Goal: Task Accomplishment & Management: Manage account settings

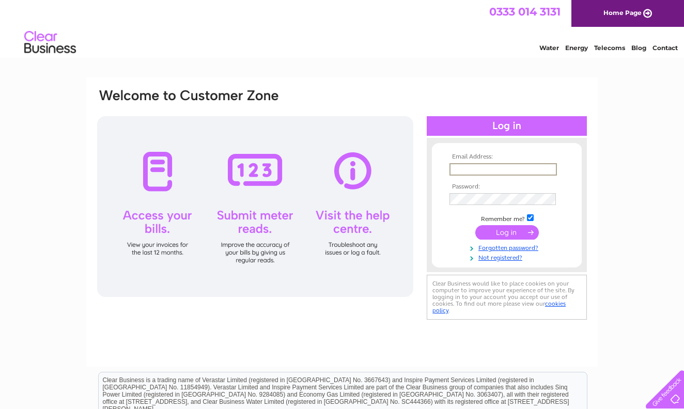
scroll to position [3, 0]
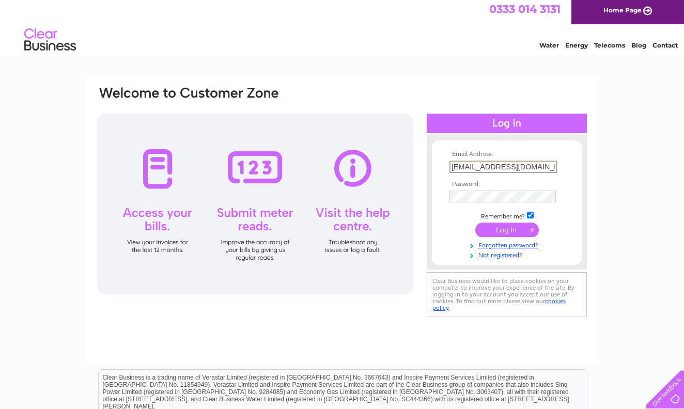
type input "[EMAIL_ADDRESS][DOMAIN_NAME]"
click at [572, 151] on form "Email Address: katie21112@hotmail.co.uk Password:" at bounding box center [507, 205] width 150 height 109
click at [507, 233] on input "submit" at bounding box center [507, 230] width 64 height 14
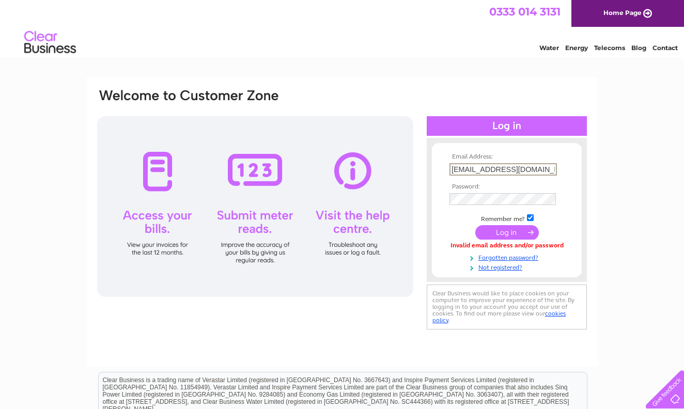
click at [632, 213] on div "Email Address: katie21112@hotmail.co.uk Password: Forgotten password?" at bounding box center [342, 311] width 684 height 466
click at [507, 236] on input "submit" at bounding box center [507, 232] width 64 height 14
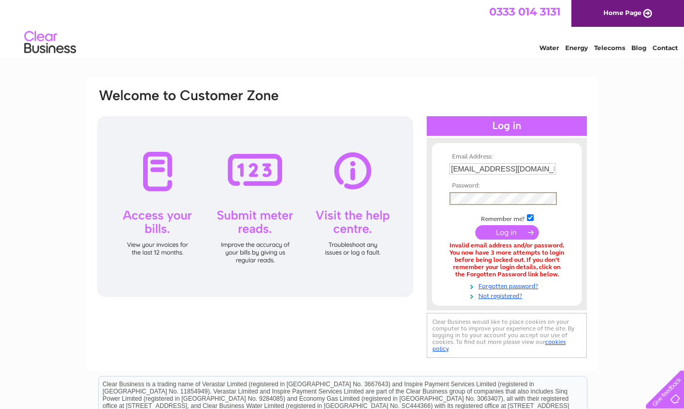
click at [491, 234] on input "submit" at bounding box center [507, 232] width 64 height 14
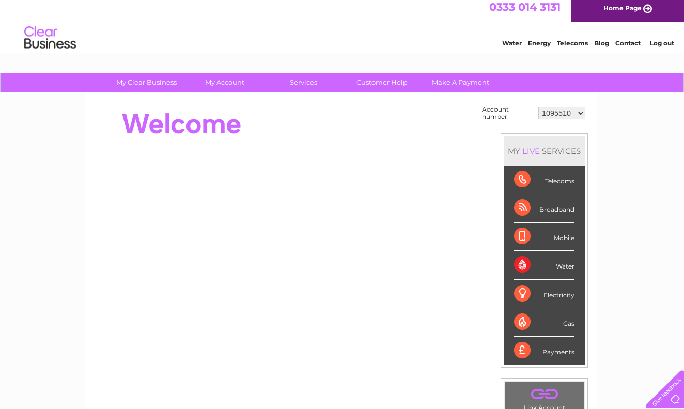
scroll to position [7, 0]
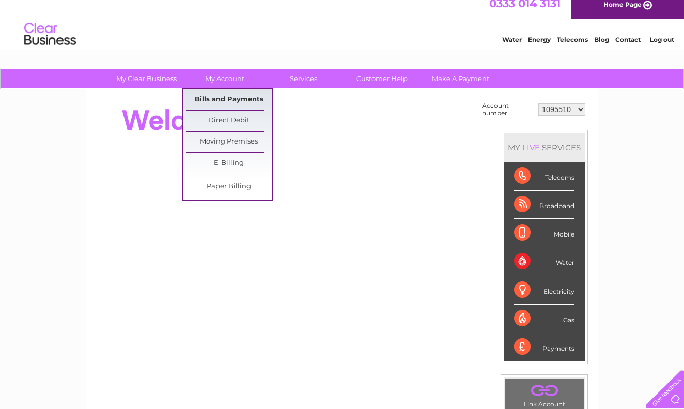
click at [227, 96] on link "Bills and Payments" at bounding box center [229, 99] width 85 height 21
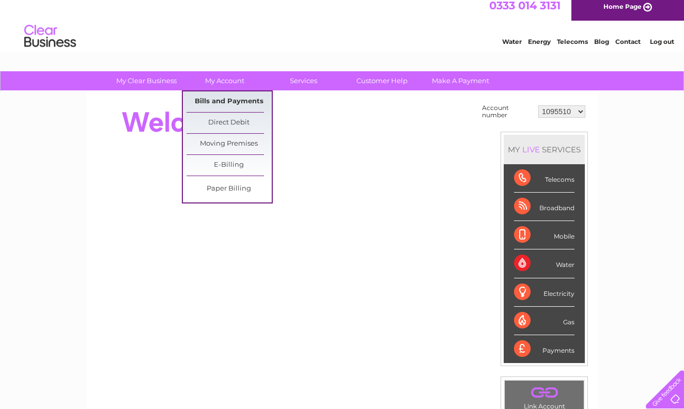
scroll to position [11, 0]
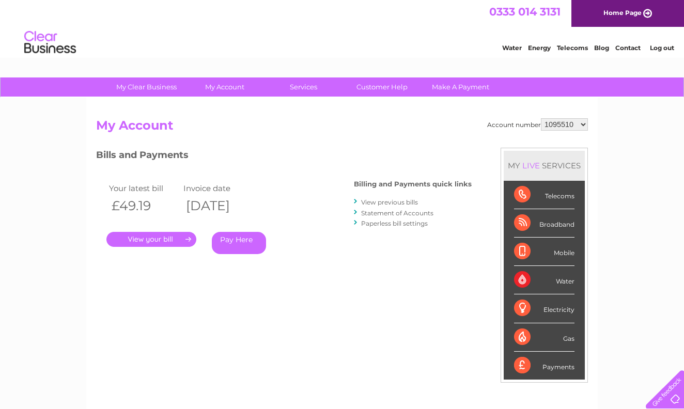
select select "30304284"
click at [391, 201] on link "View previous bills" at bounding box center [389, 202] width 57 height 8
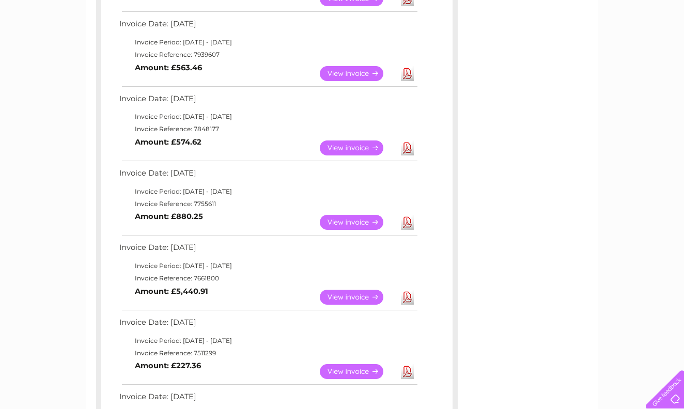
scroll to position [326, 0]
click at [375, 219] on link "View" at bounding box center [358, 222] width 76 height 15
click at [360, 143] on link "View" at bounding box center [358, 148] width 76 height 15
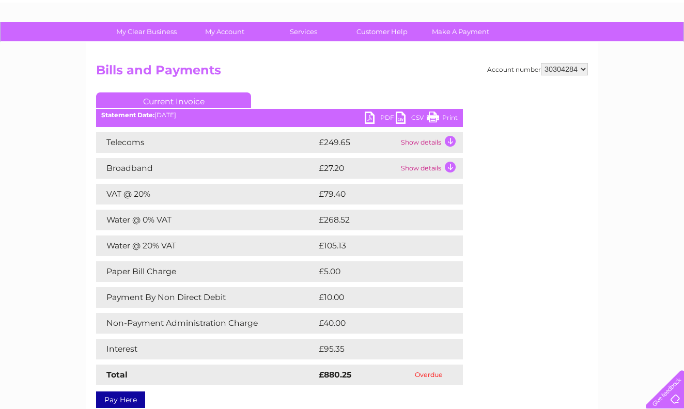
scroll to position [53, 0]
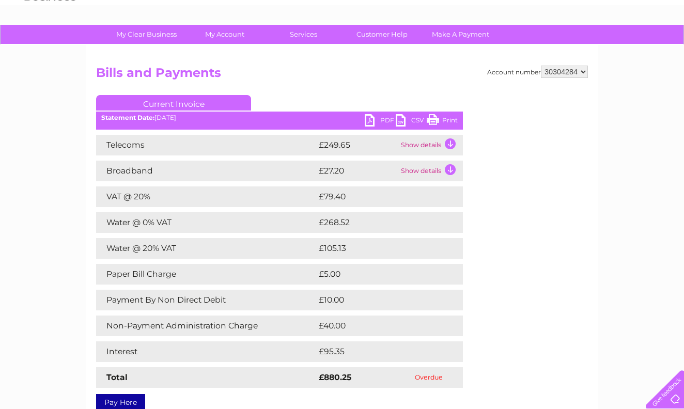
click at [449, 144] on td "Show details" at bounding box center [430, 145] width 65 height 21
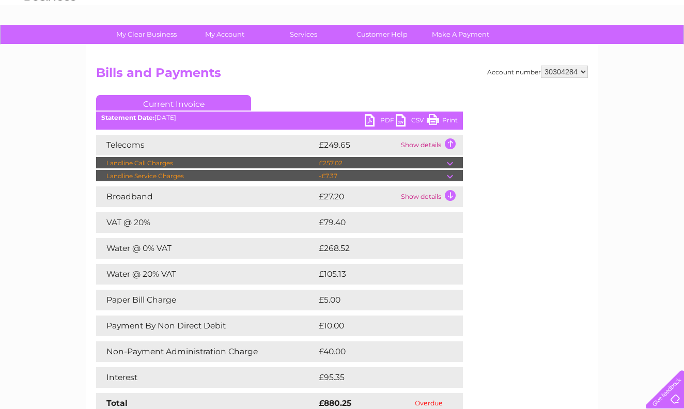
click at [453, 145] on td "Show details" at bounding box center [430, 145] width 65 height 21
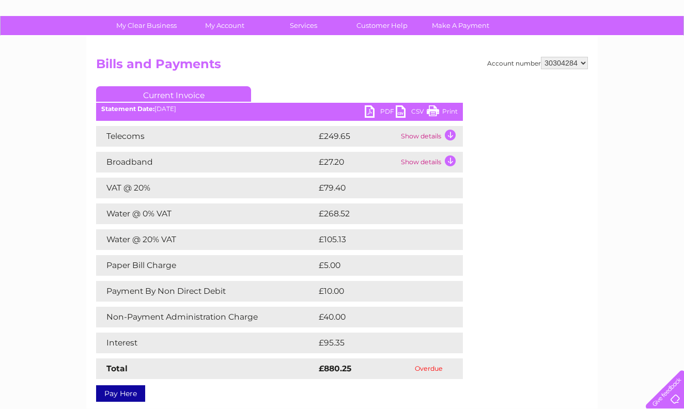
scroll to position [61, 0]
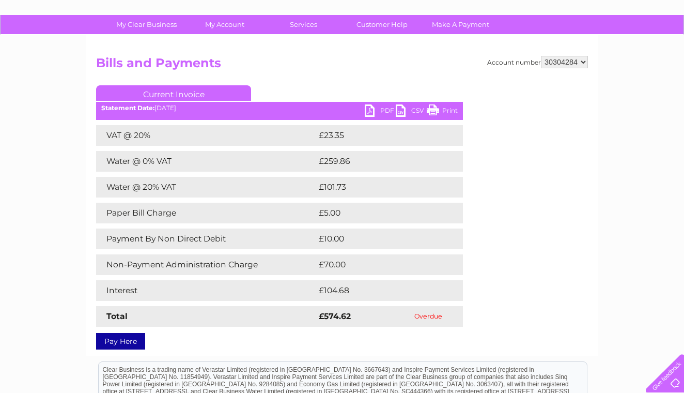
scroll to position [60, 0]
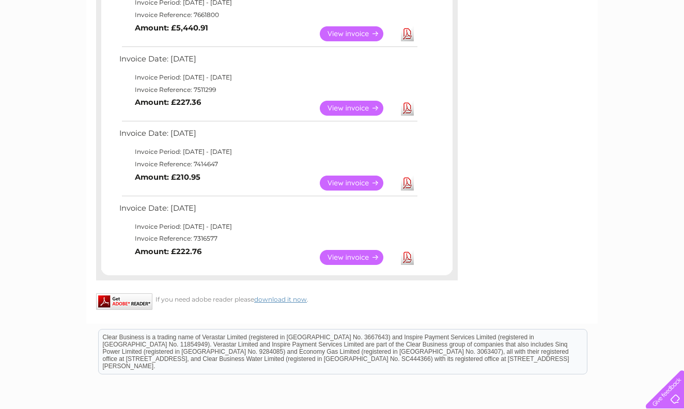
scroll to position [592, 0]
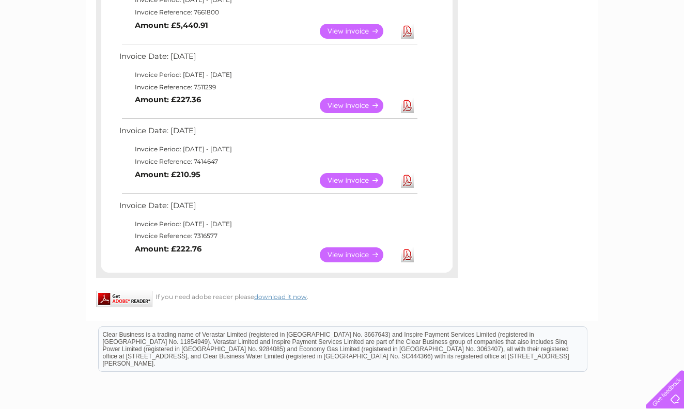
click at [355, 248] on link "View" at bounding box center [358, 254] width 76 height 15
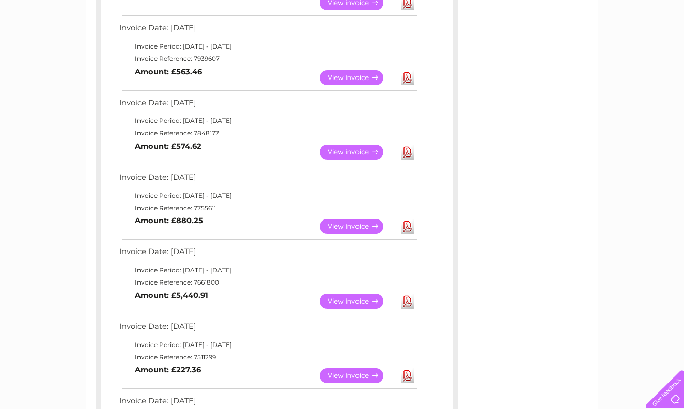
scroll to position [319, 0]
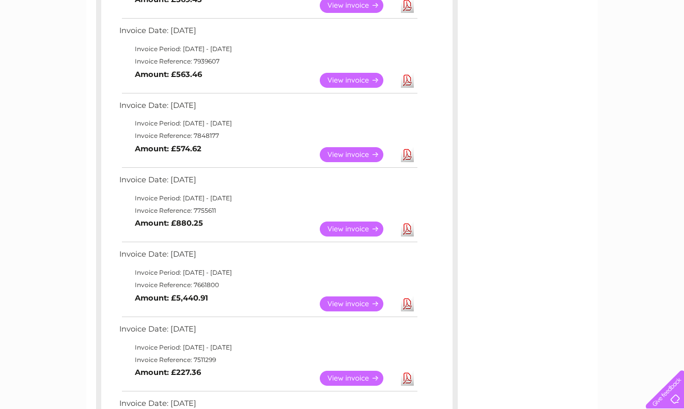
click at [364, 226] on link "View" at bounding box center [358, 229] width 76 height 15
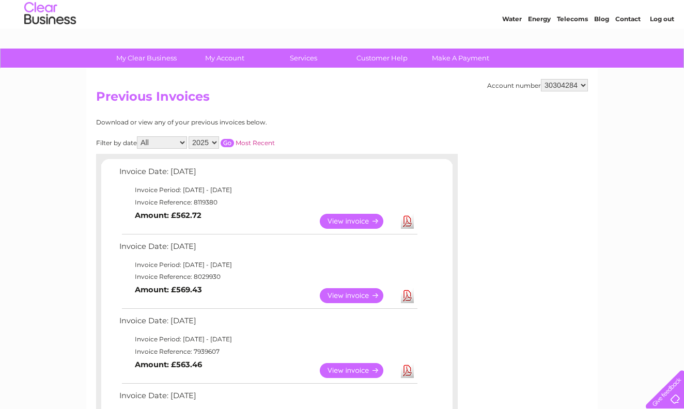
scroll to position [24, 0]
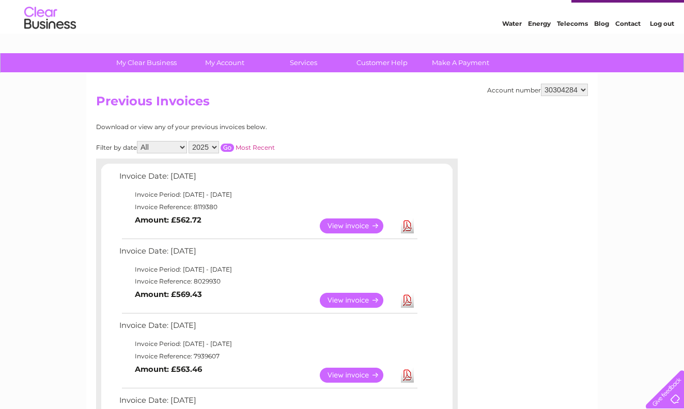
select select "1095510"
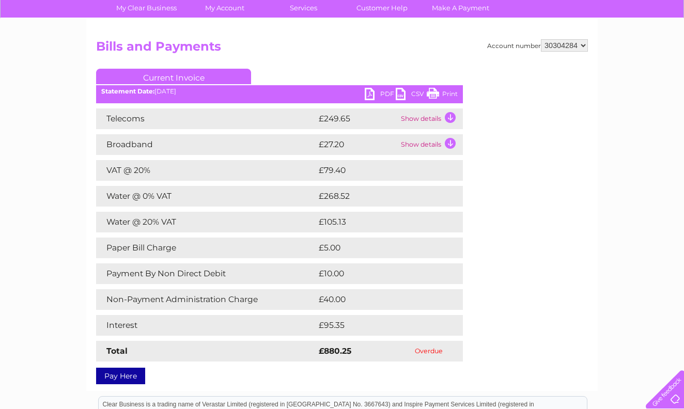
scroll to position [85, 0]
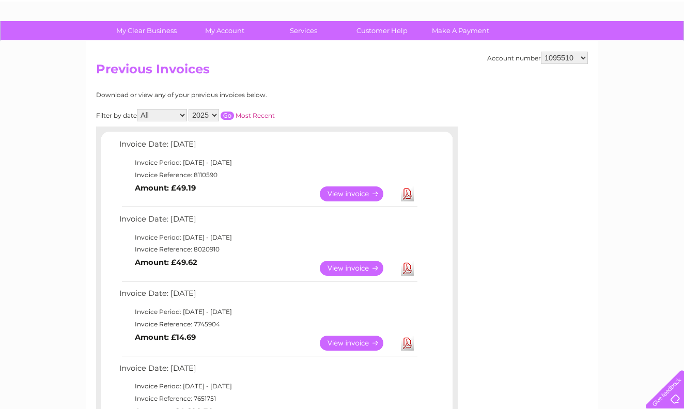
scroll to position [57, 0]
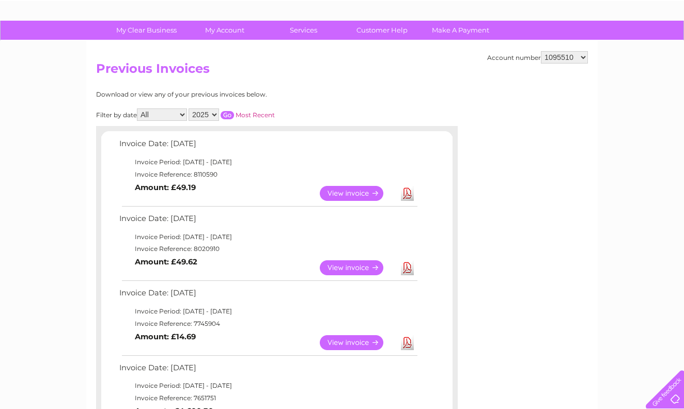
select select "30304284"
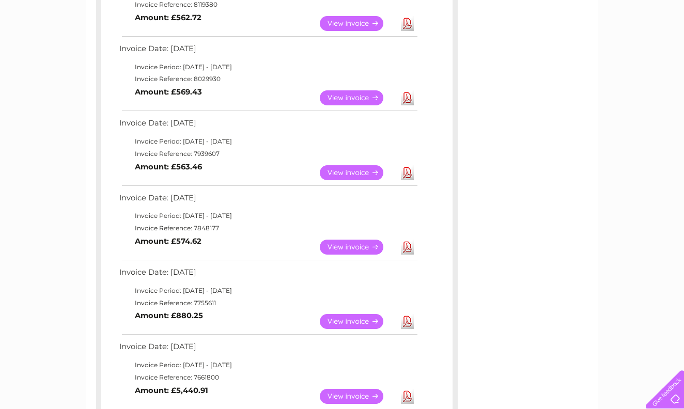
scroll to position [227, 1]
click at [370, 244] on link "View" at bounding box center [358, 247] width 76 height 15
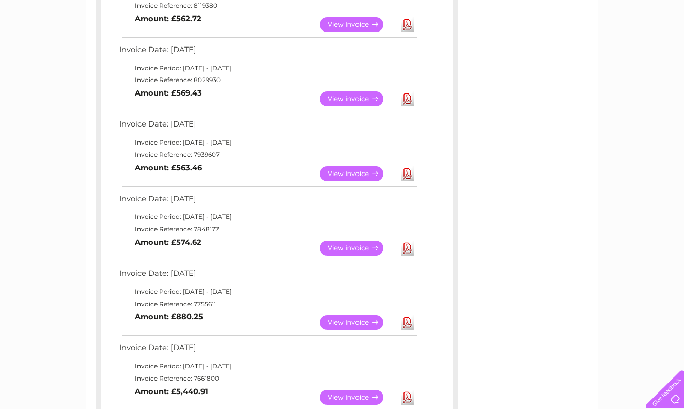
scroll to position [228, 0]
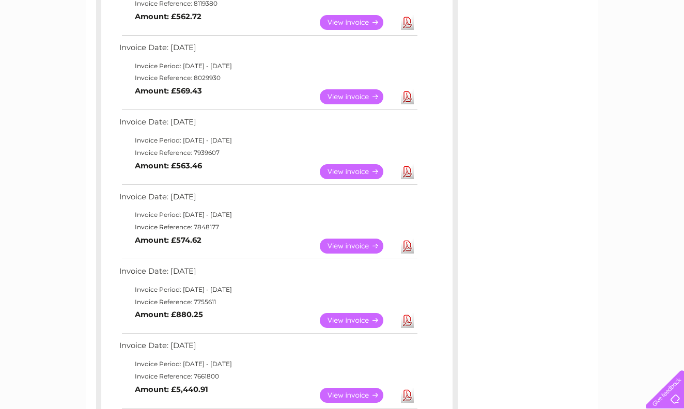
click at [351, 169] on link "View" at bounding box center [358, 171] width 76 height 15
click at [360, 97] on link "View" at bounding box center [358, 96] width 76 height 15
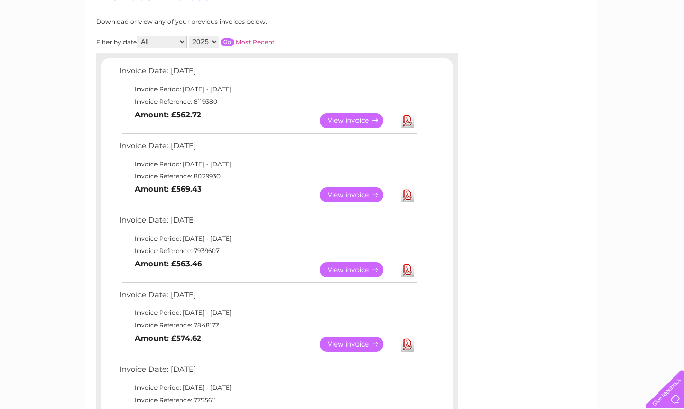
scroll to position [129, 0]
click at [337, 117] on link "View" at bounding box center [358, 121] width 76 height 15
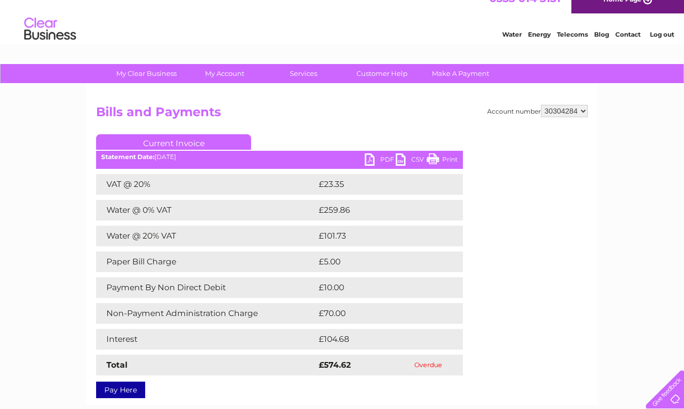
scroll to position [11, 0]
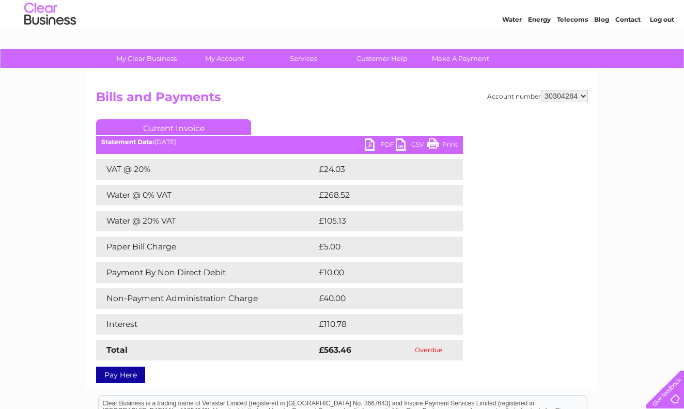
scroll to position [29, 0]
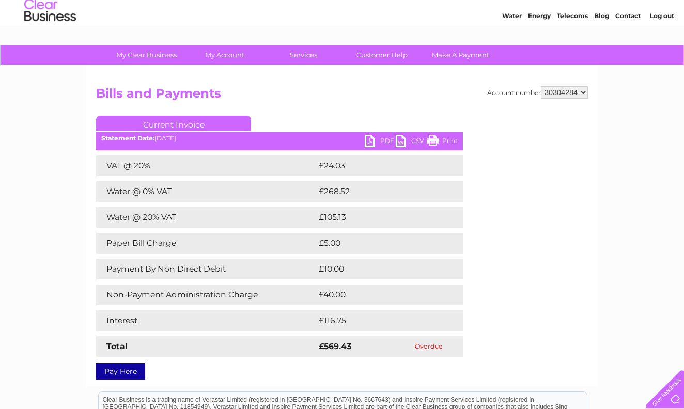
scroll to position [33, 0]
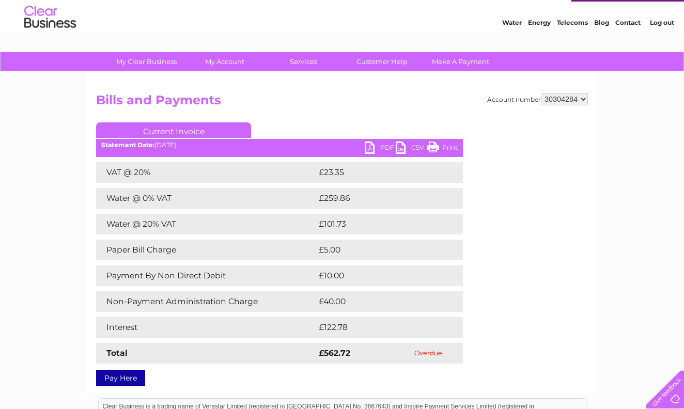
scroll to position [27, 0]
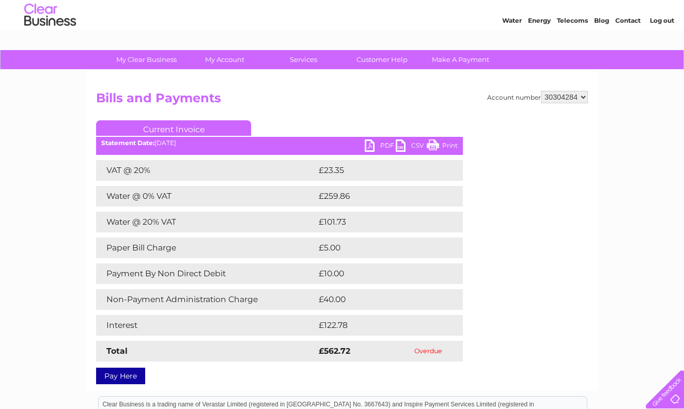
select select "1095510"
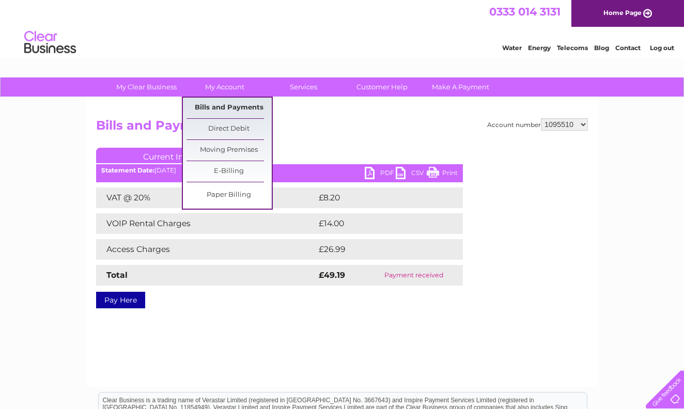
click at [225, 107] on link "Bills and Payments" at bounding box center [229, 108] width 85 height 21
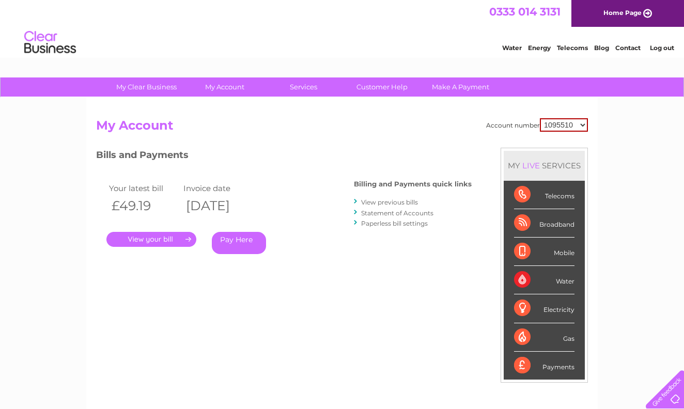
click at [390, 200] on link "View previous bills" at bounding box center [389, 202] width 57 height 8
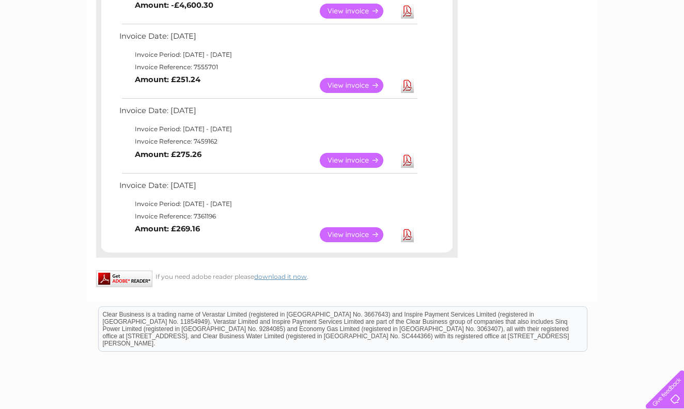
scroll to position [463, 0]
click at [365, 228] on link "View" at bounding box center [358, 234] width 76 height 15
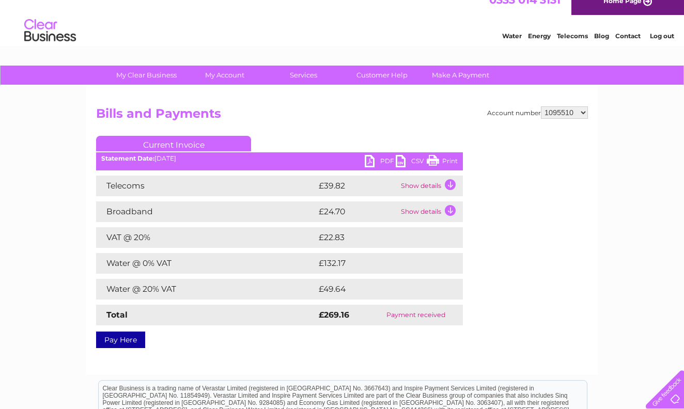
scroll to position [16, 0]
